Goal: Transaction & Acquisition: Purchase product/service

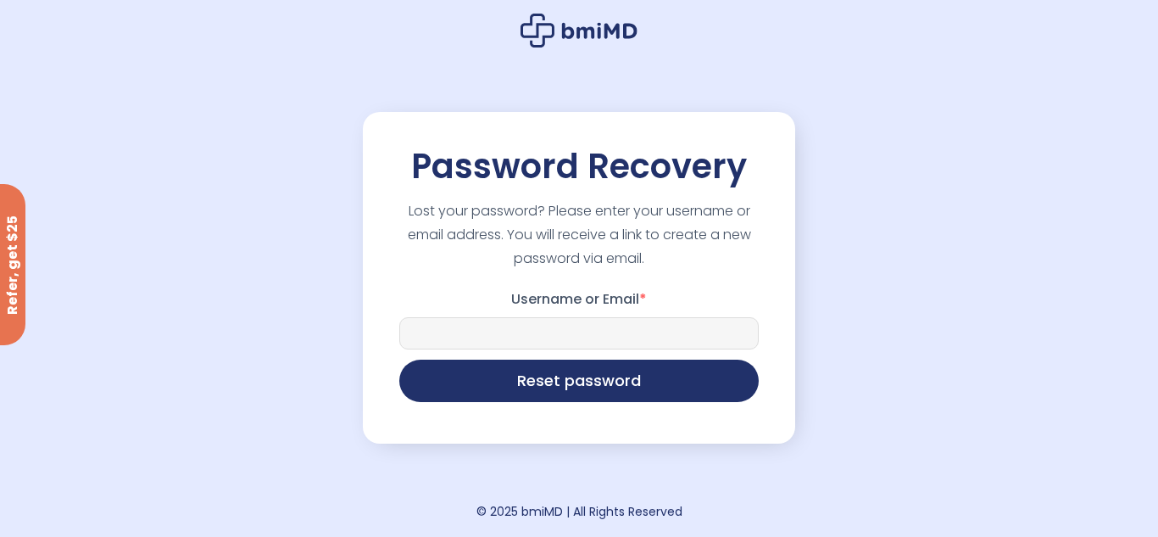
click at [583, 331] on input "Username or Email *" at bounding box center [579, 333] width 360 height 32
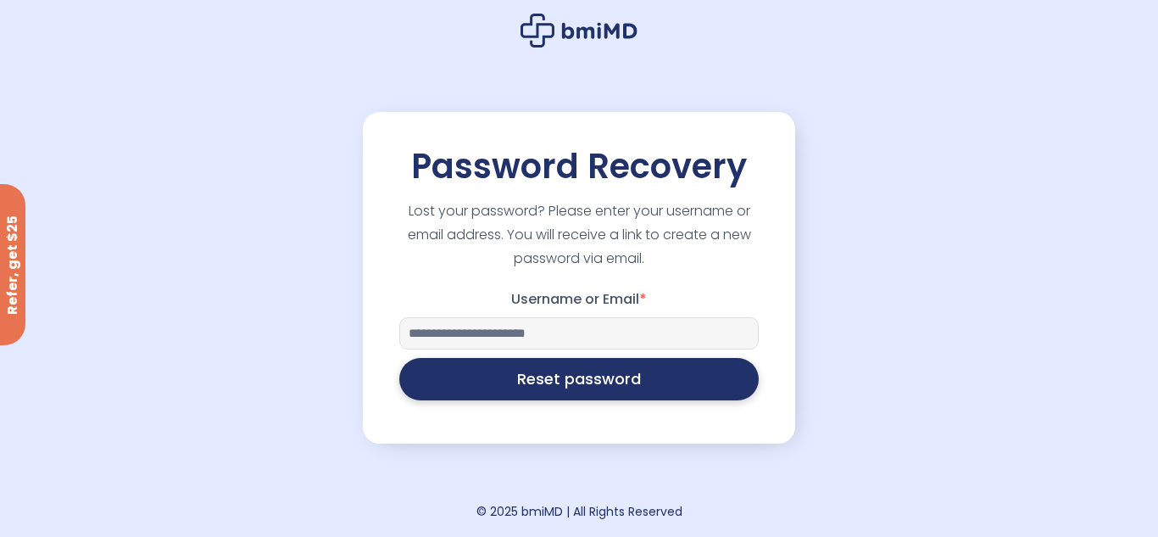
type input "**********"
click at [604, 388] on button "Reset password" at bounding box center [579, 379] width 360 height 42
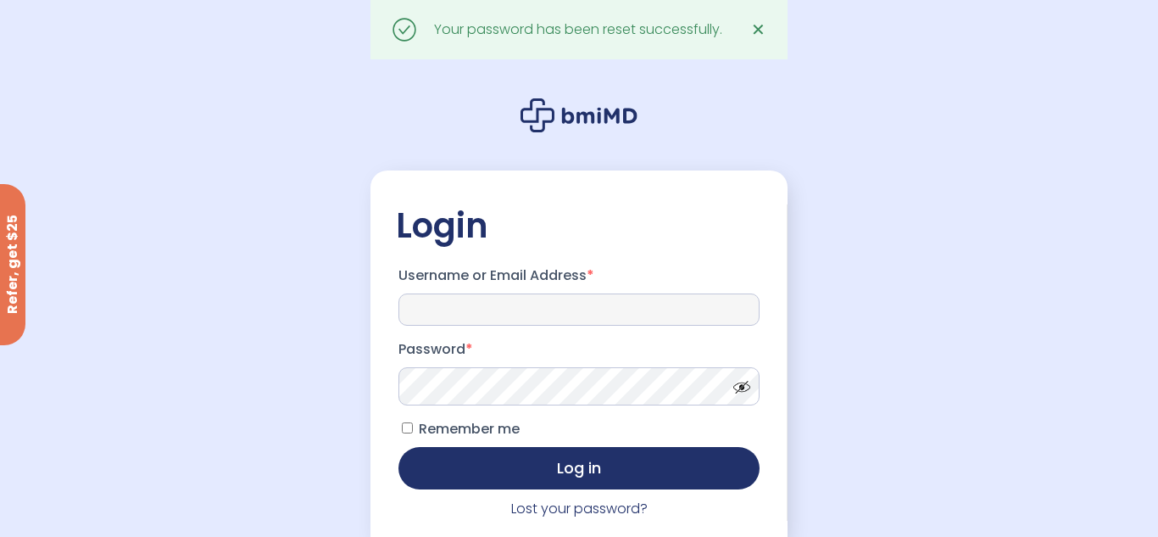
click at [505, 315] on input "Username or Email Address *" at bounding box center [580, 309] width 362 height 32
type input "**********"
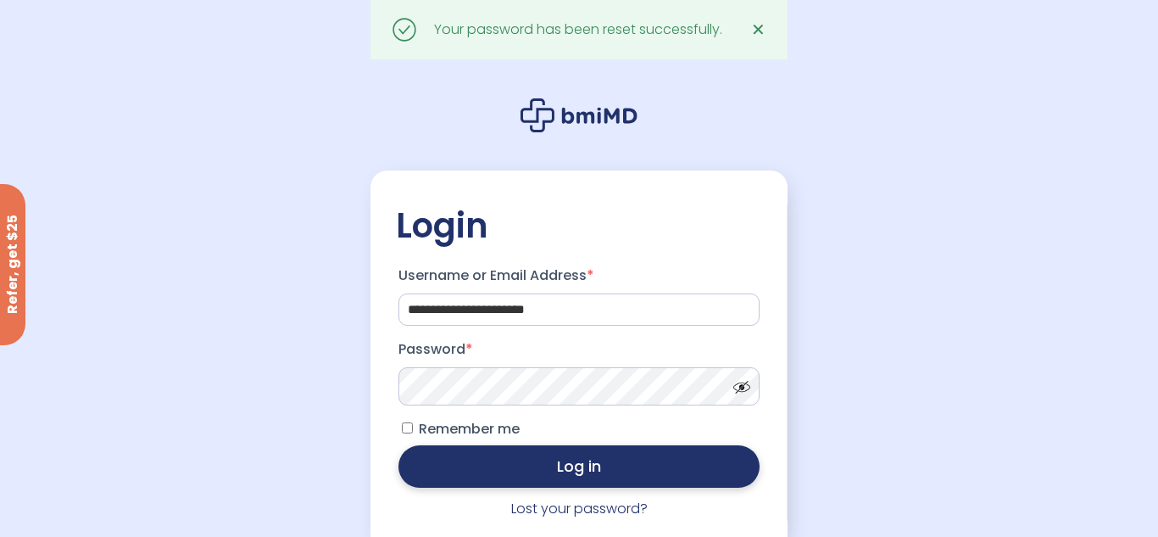
click at [597, 472] on button "Log in" at bounding box center [580, 466] width 362 height 42
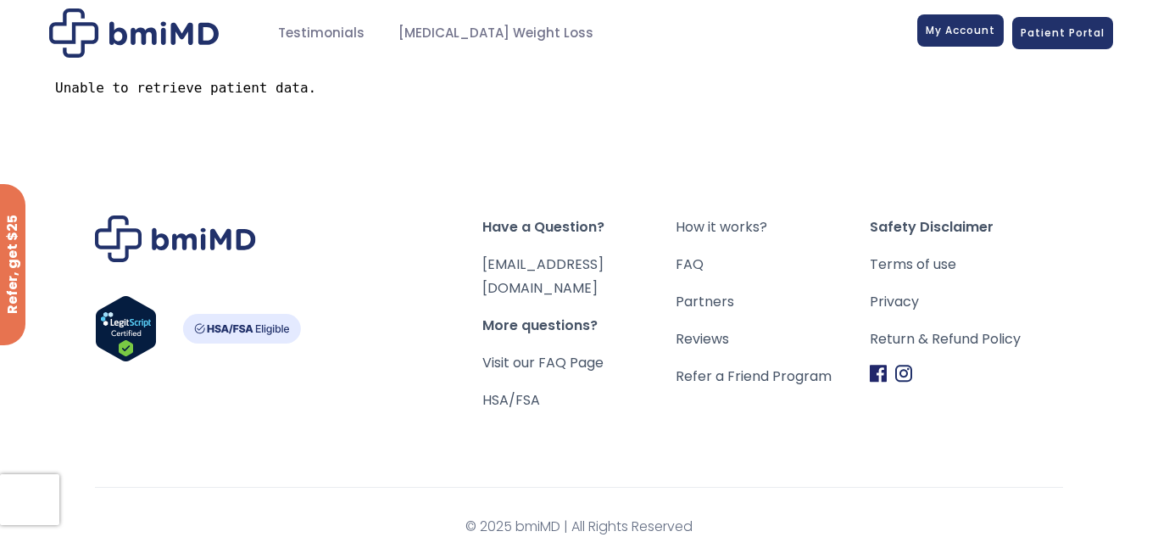
click at [977, 31] on span "My Account" at bounding box center [961, 30] width 70 height 14
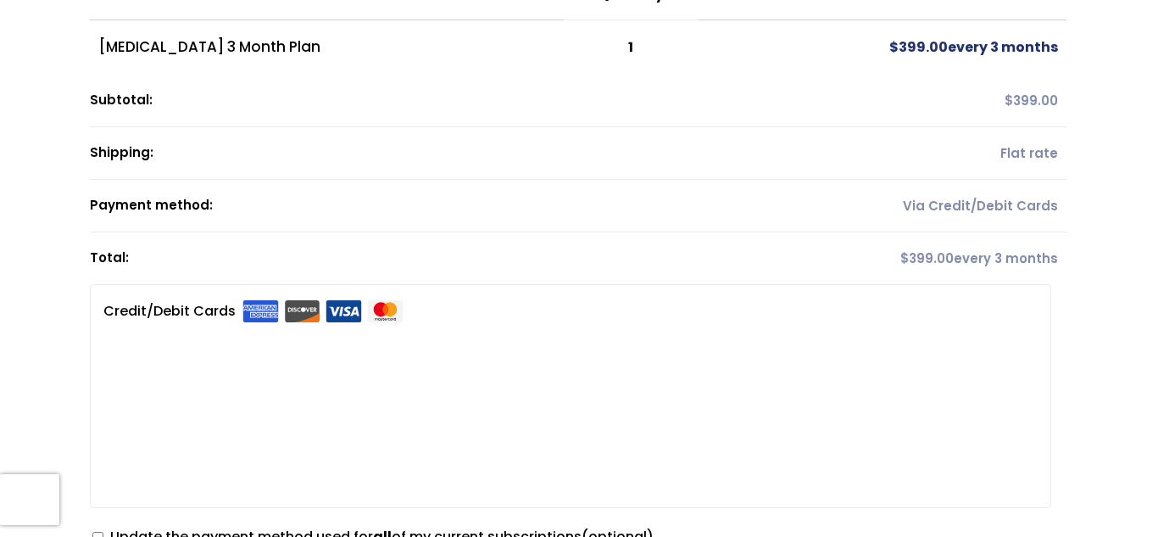
drag, startPoint x: 1157, startPoint y: 41, endPoint x: 1157, endPoint y: 168, distance: 127.2
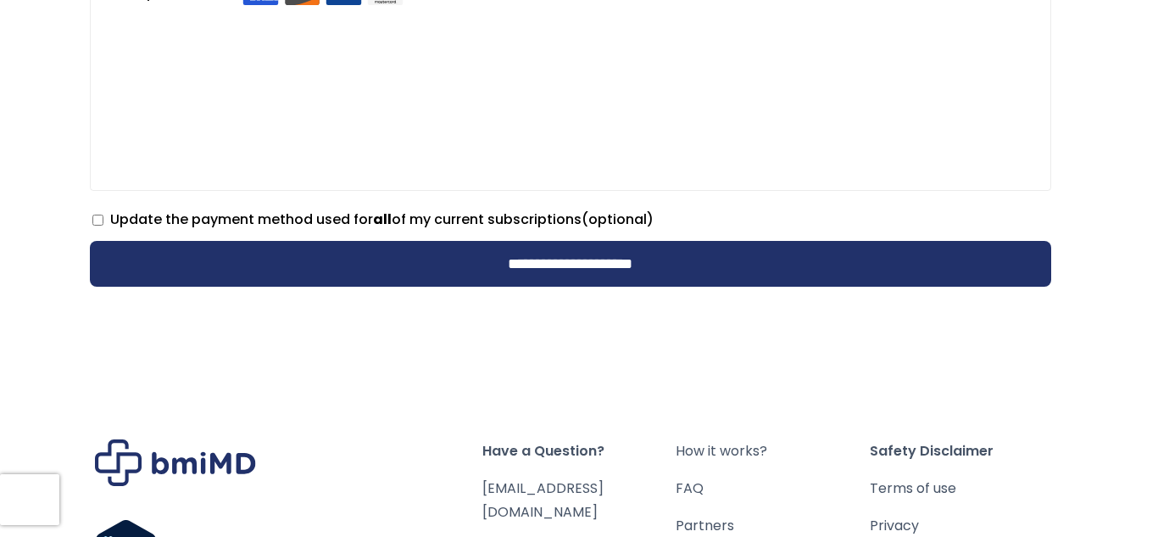
scroll to position [631, 0]
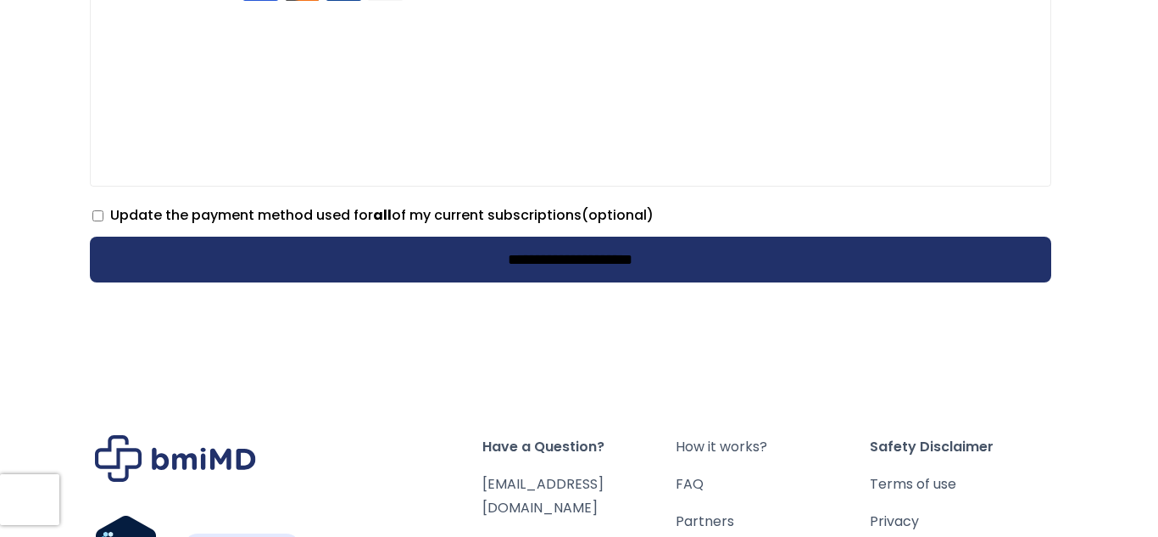
click at [566, 264] on input "**********" at bounding box center [571, 260] width 962 height 46
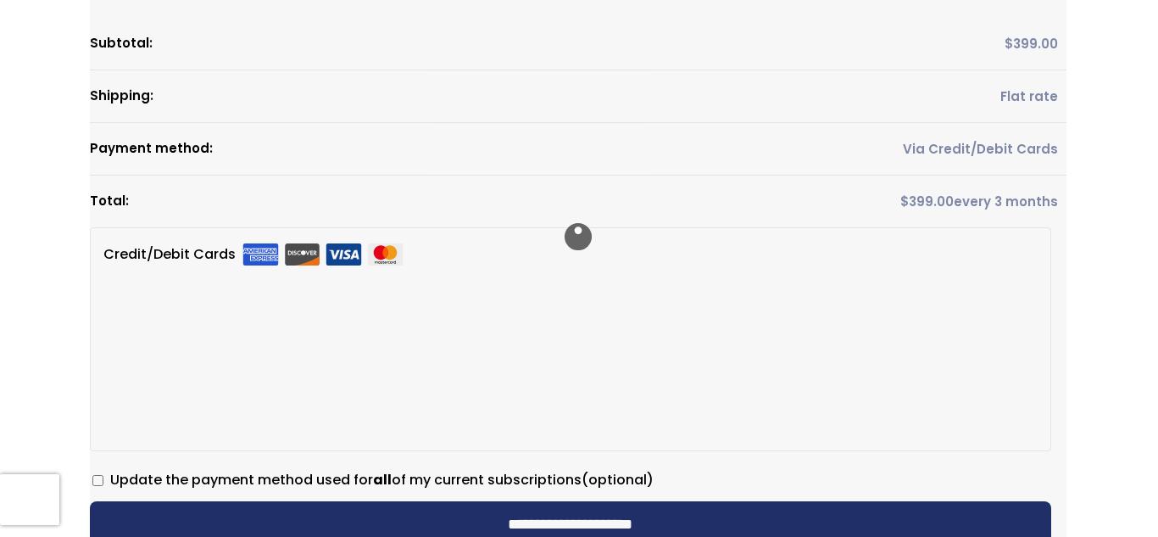
scroll to position [369, 0]
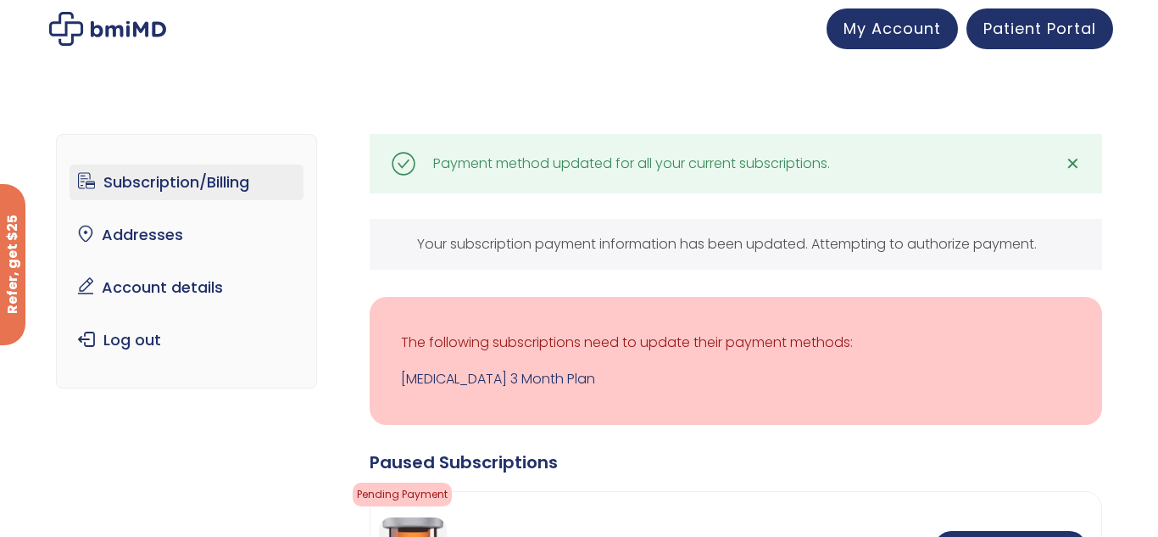
drag, startPoint x: 0, startPoint y: 0, endPoint x: 1157, endPoint y: 97, distance: 1161.5
click at [1157, 97] on html "JOIN 50k+ MEMBERS IN REACHING THEIR WEIGHT LOSS GOALS .path{fill:none;stroke:#3…" at bounding box center [579, 268] width 1158 height 537
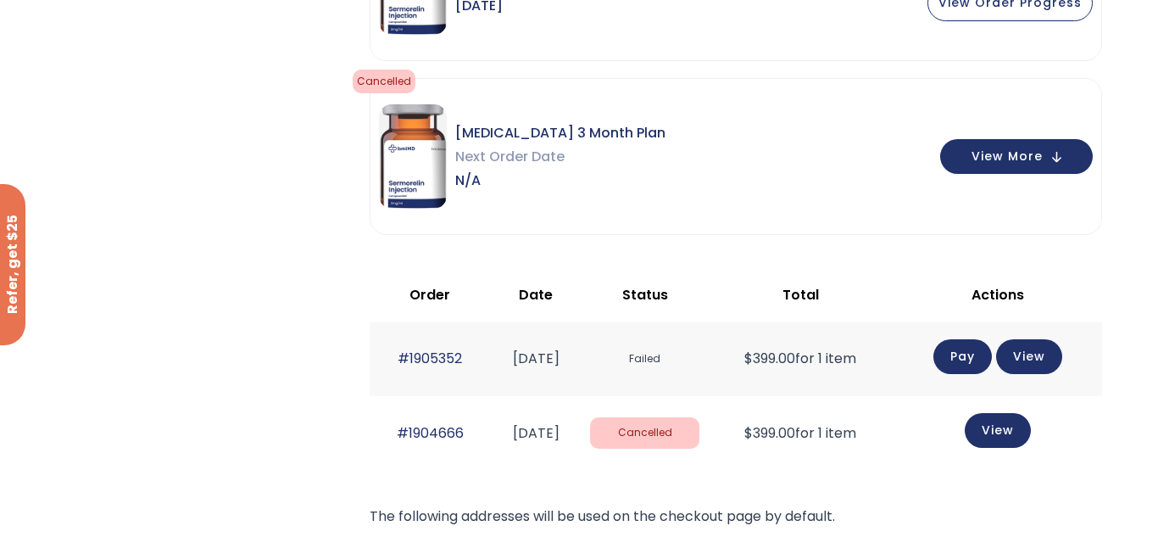
scroll to position [585, 0]
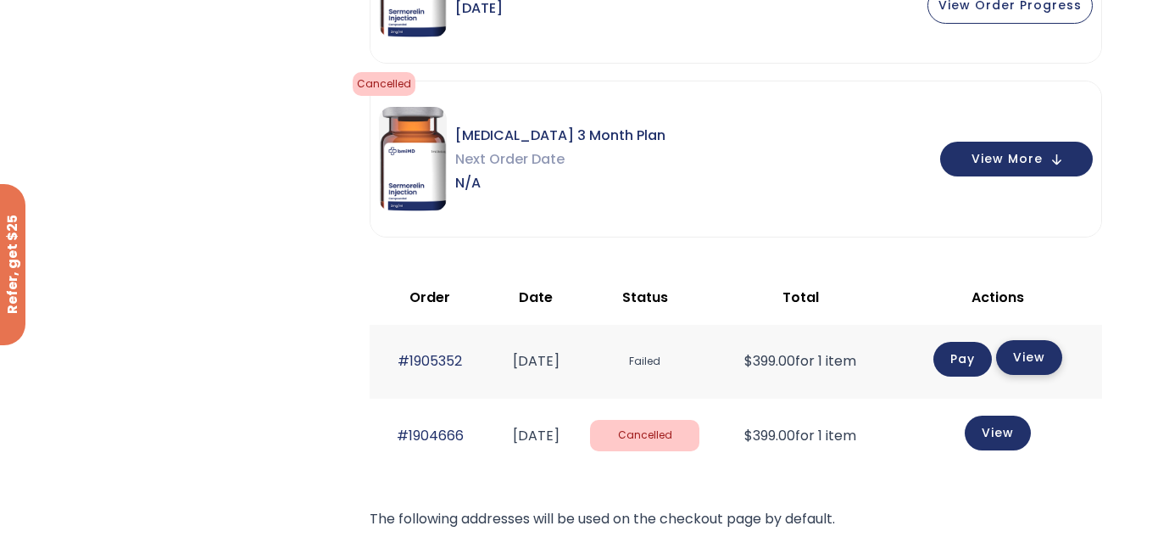
click at [1038, 353] on link "View" at bounding box center [1029, 357] width 66 height 35
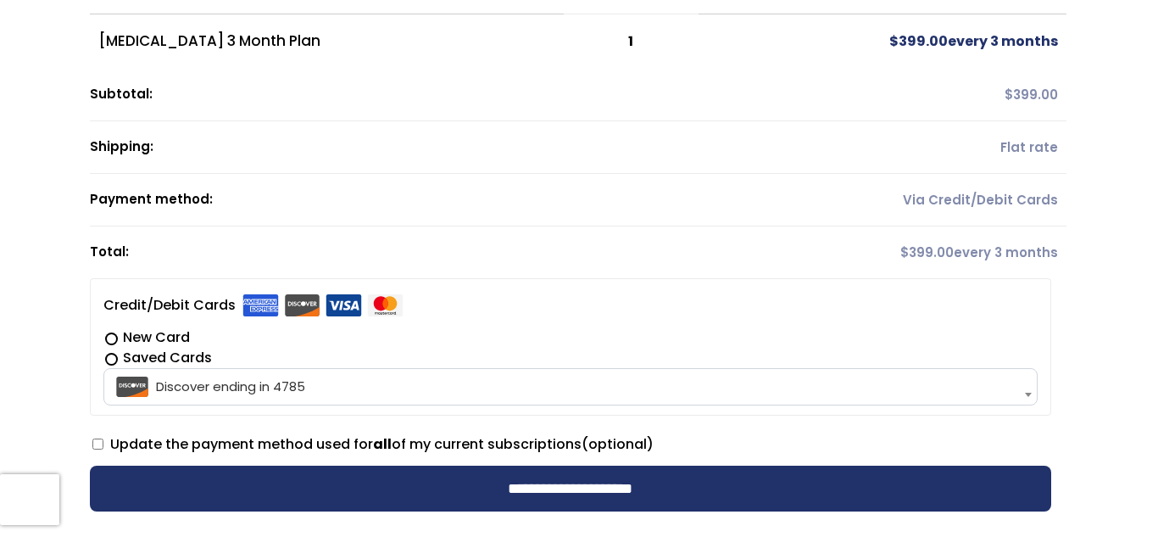
scroll to position [311, 0]
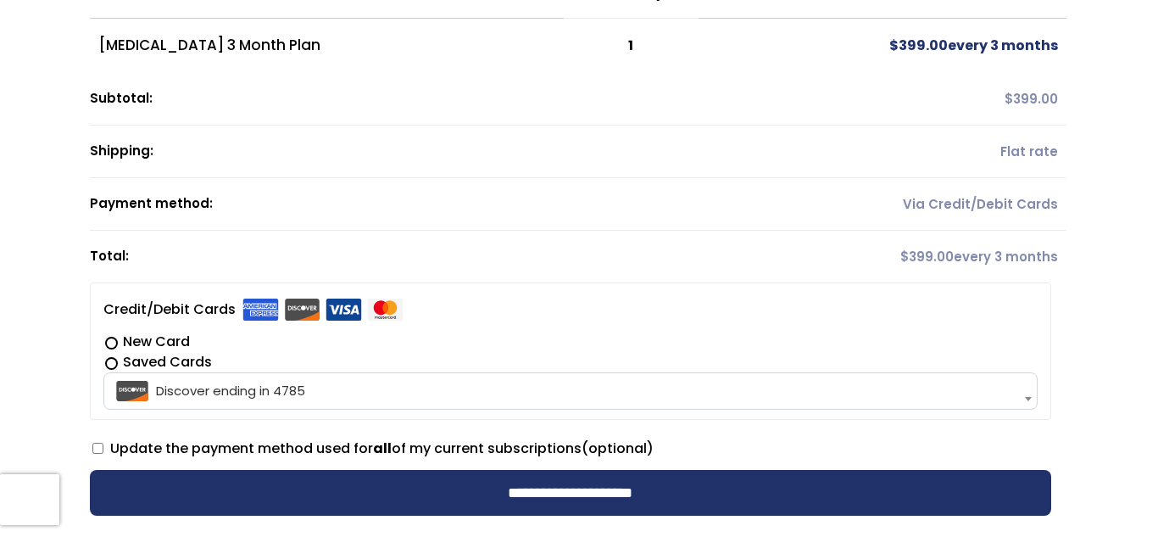
click at [111, 344] on label "New Card" at bounding box center [570, 342] width 935 height 20
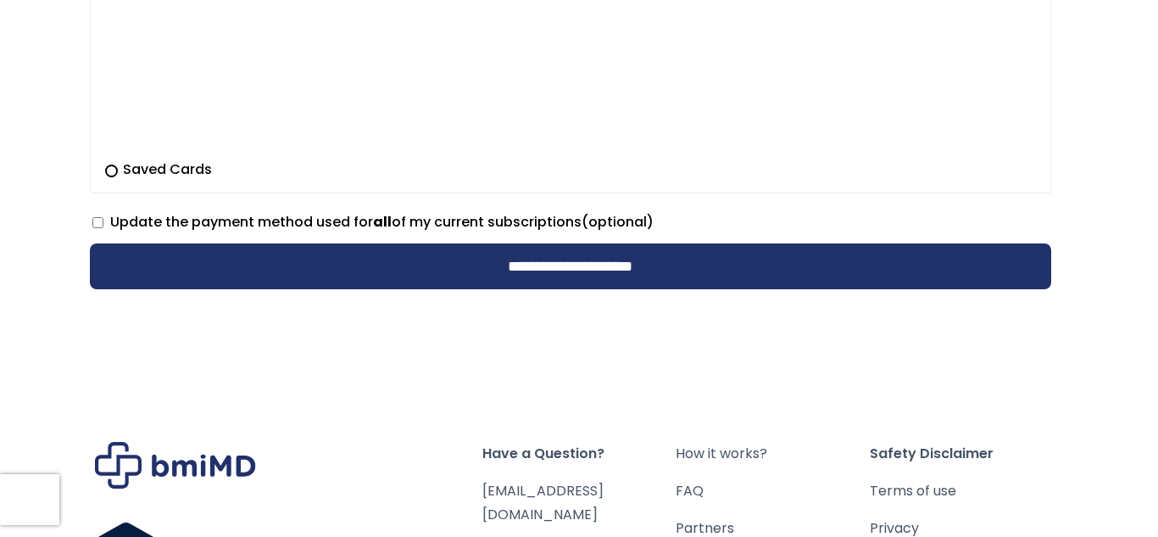
scroll to position [680, 0]
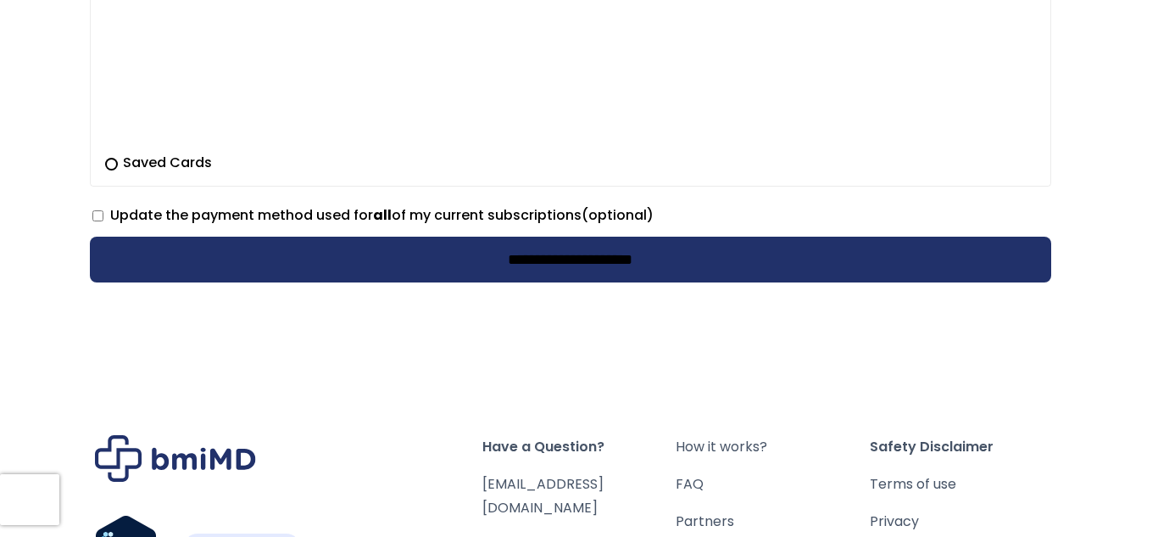
click at [594, 260] on input "**********" at bounding box center [571, 260] width 962 height 46
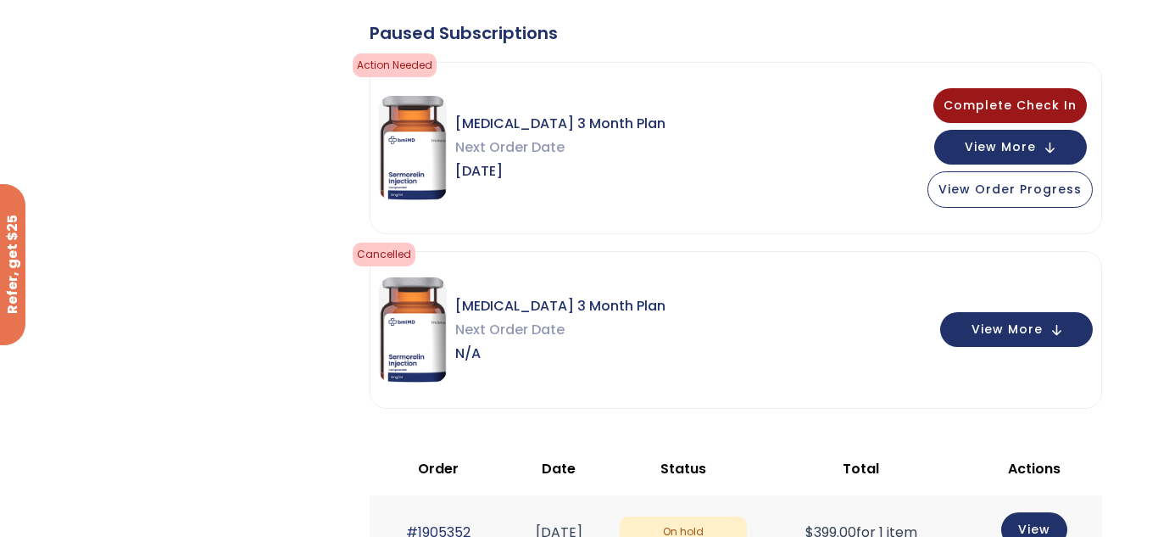
scroll to position [406, 0]
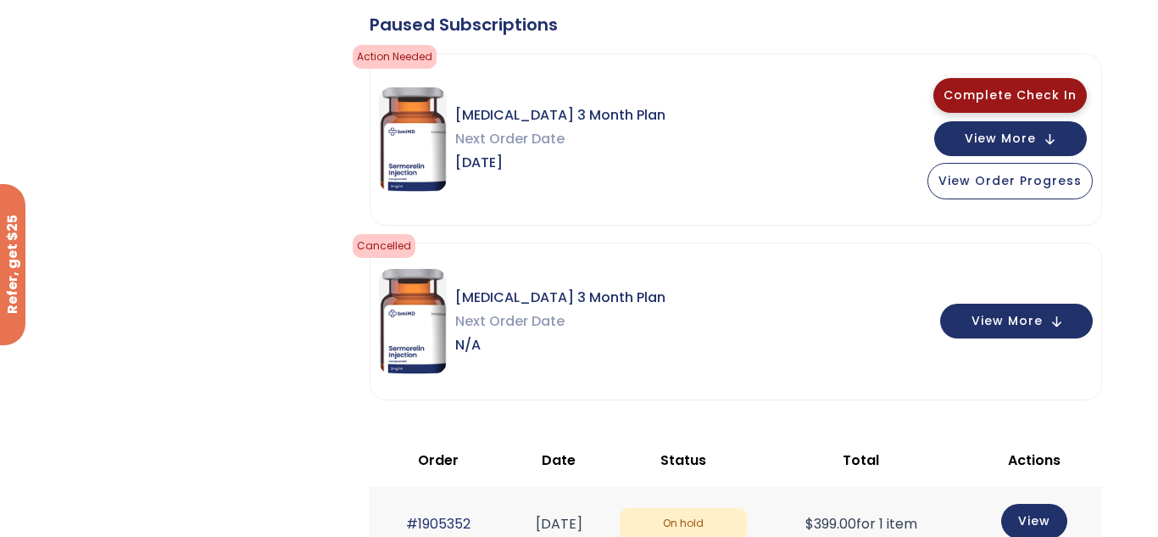
click at [1019, 97] on span "Complete Check In" at bounding box center [1010, 94] width 133 height 17
